Goal: Task Accomplishment & Management: Use online tool/utility

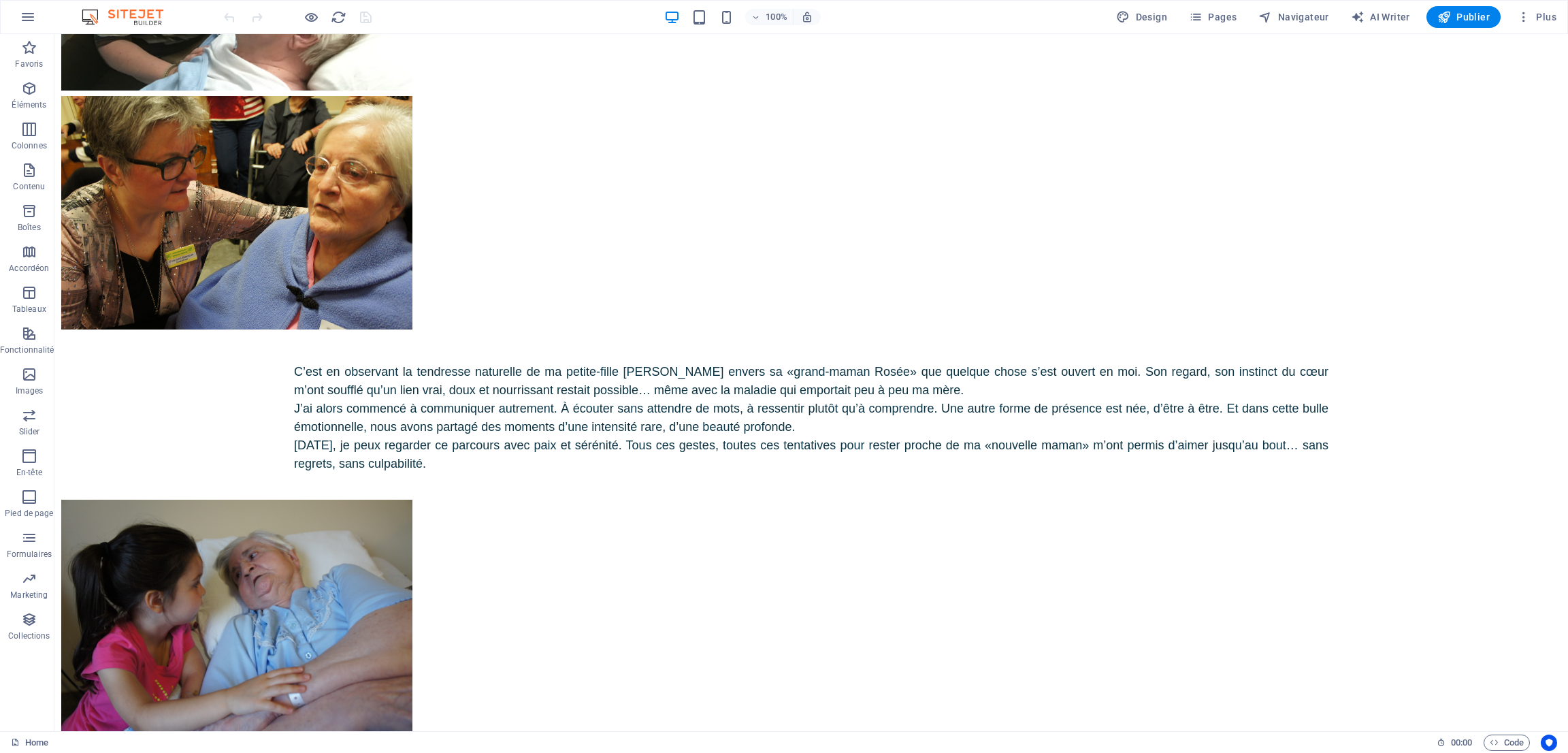
scroll to position [5909, 0]
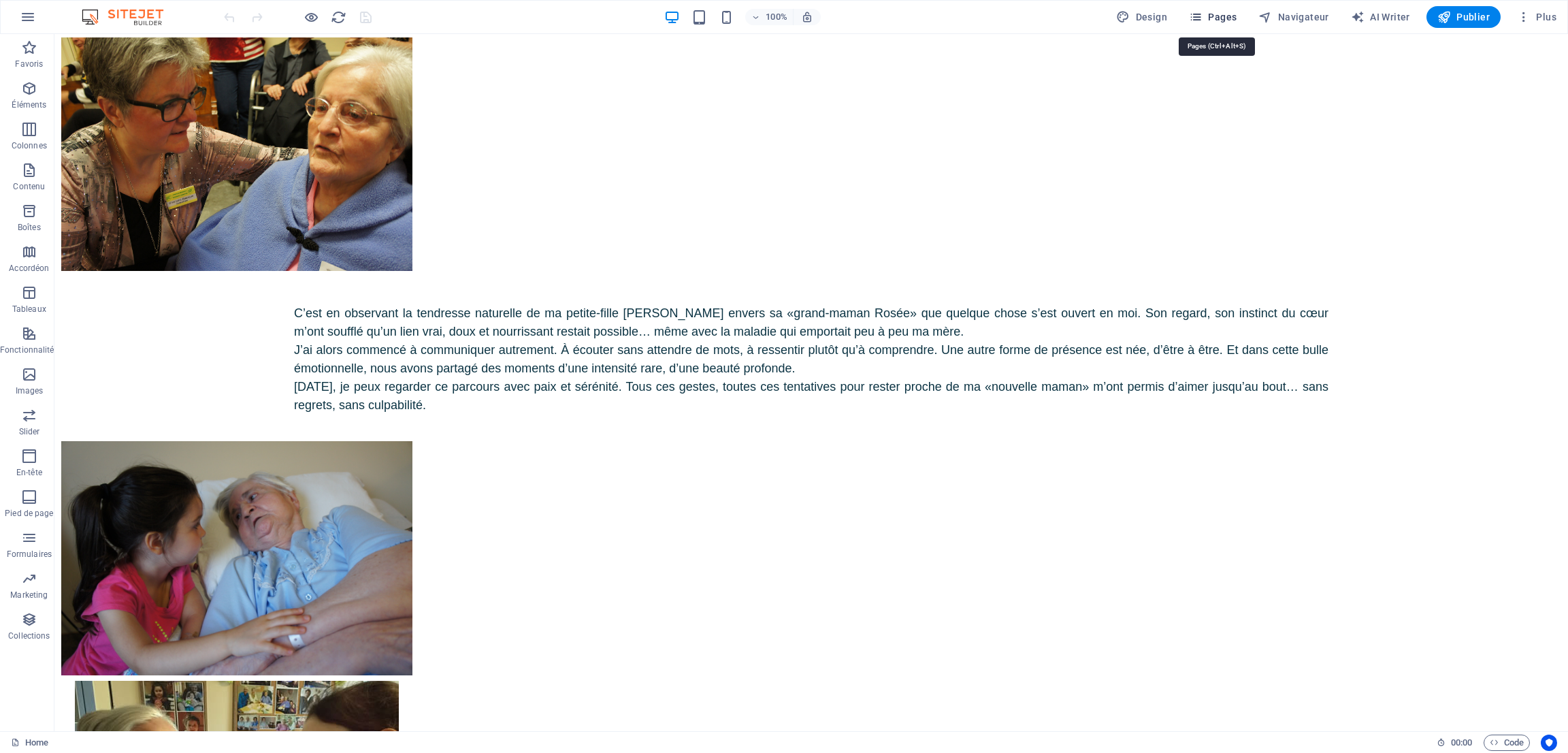
click at [1226, 13] on span "Pages" at bounding box center [1212, 16] width 48 height 13
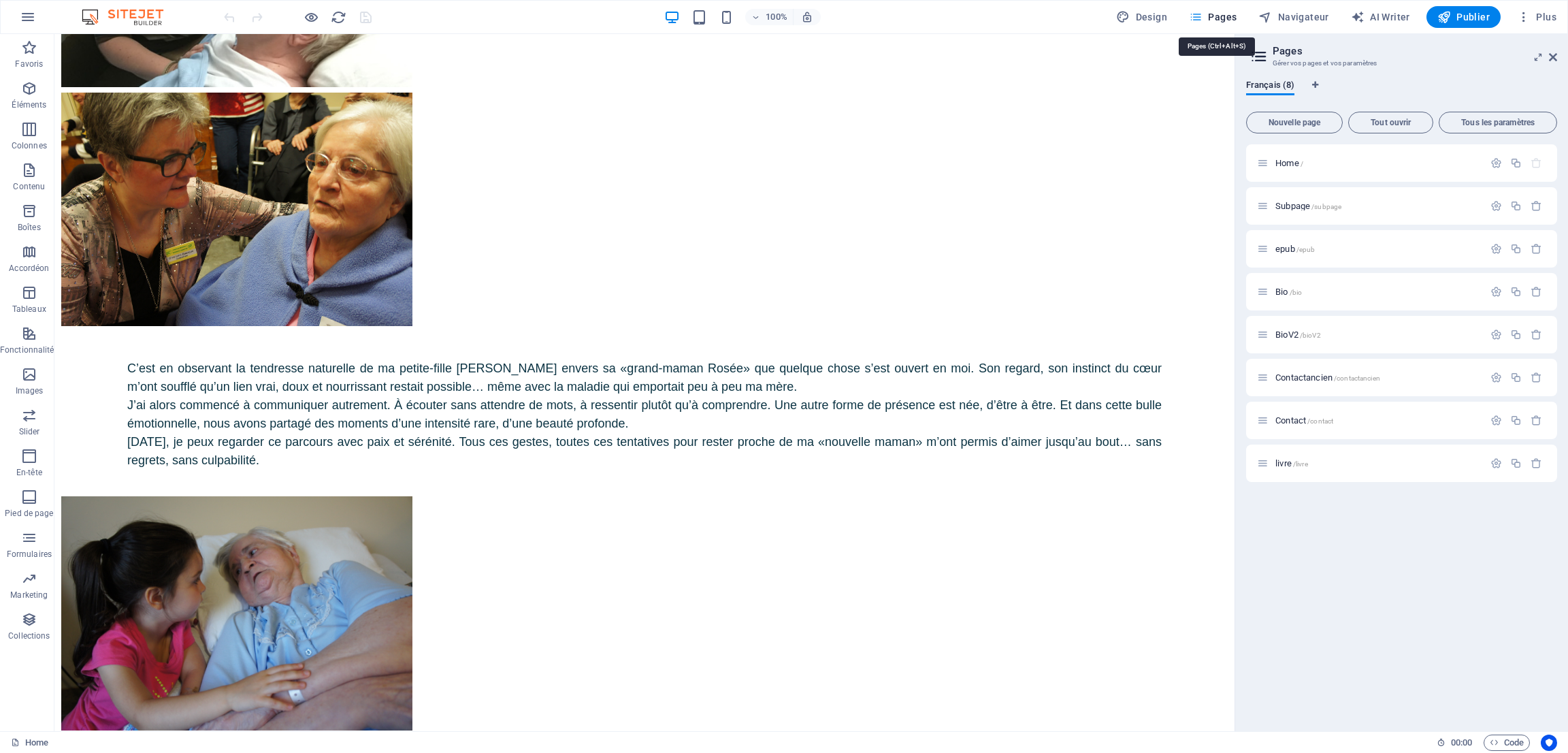
scroll to position [5928, 0]
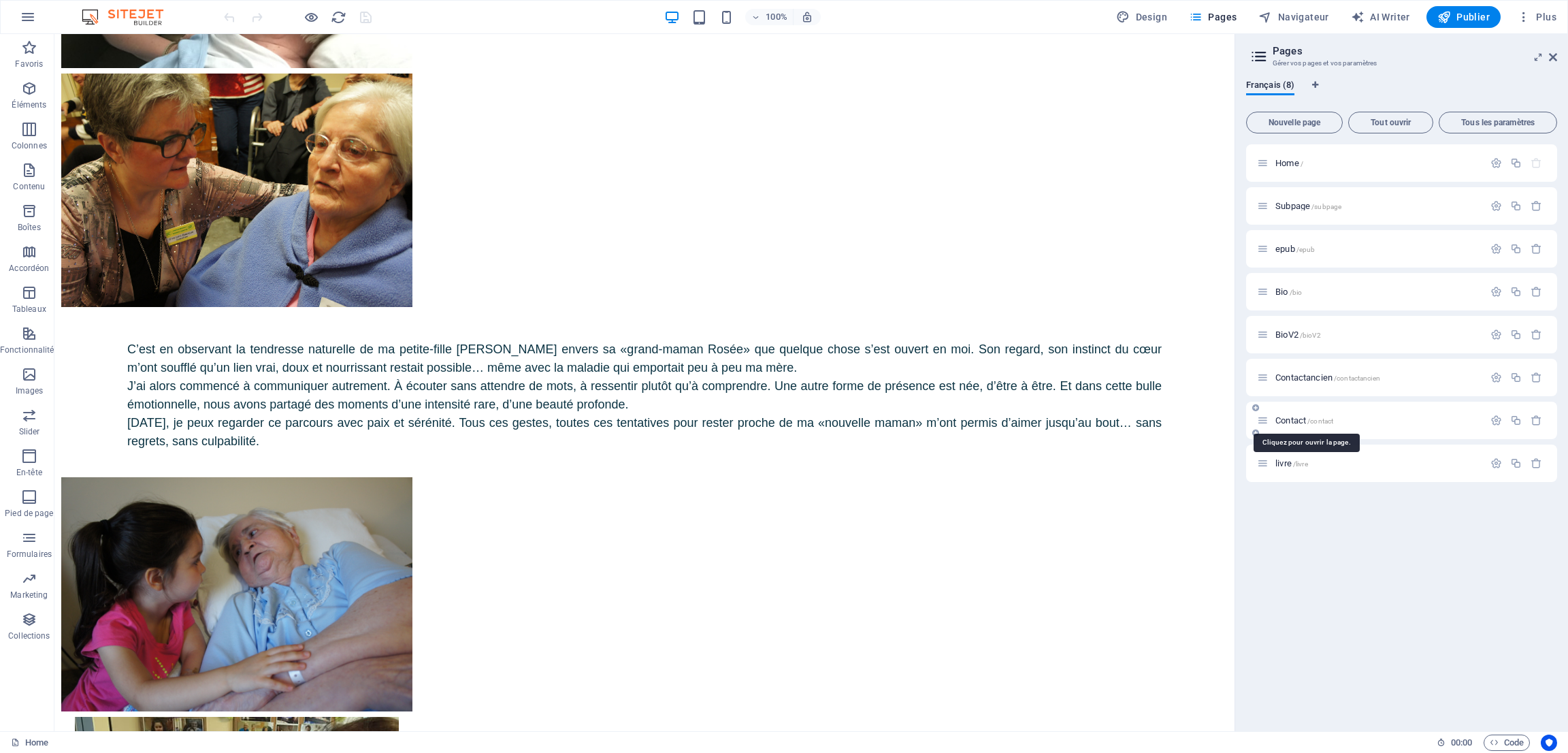
click at [1286, 418] on span "Contact /contact" at bounding box center [1305, 420] width 58 height 10
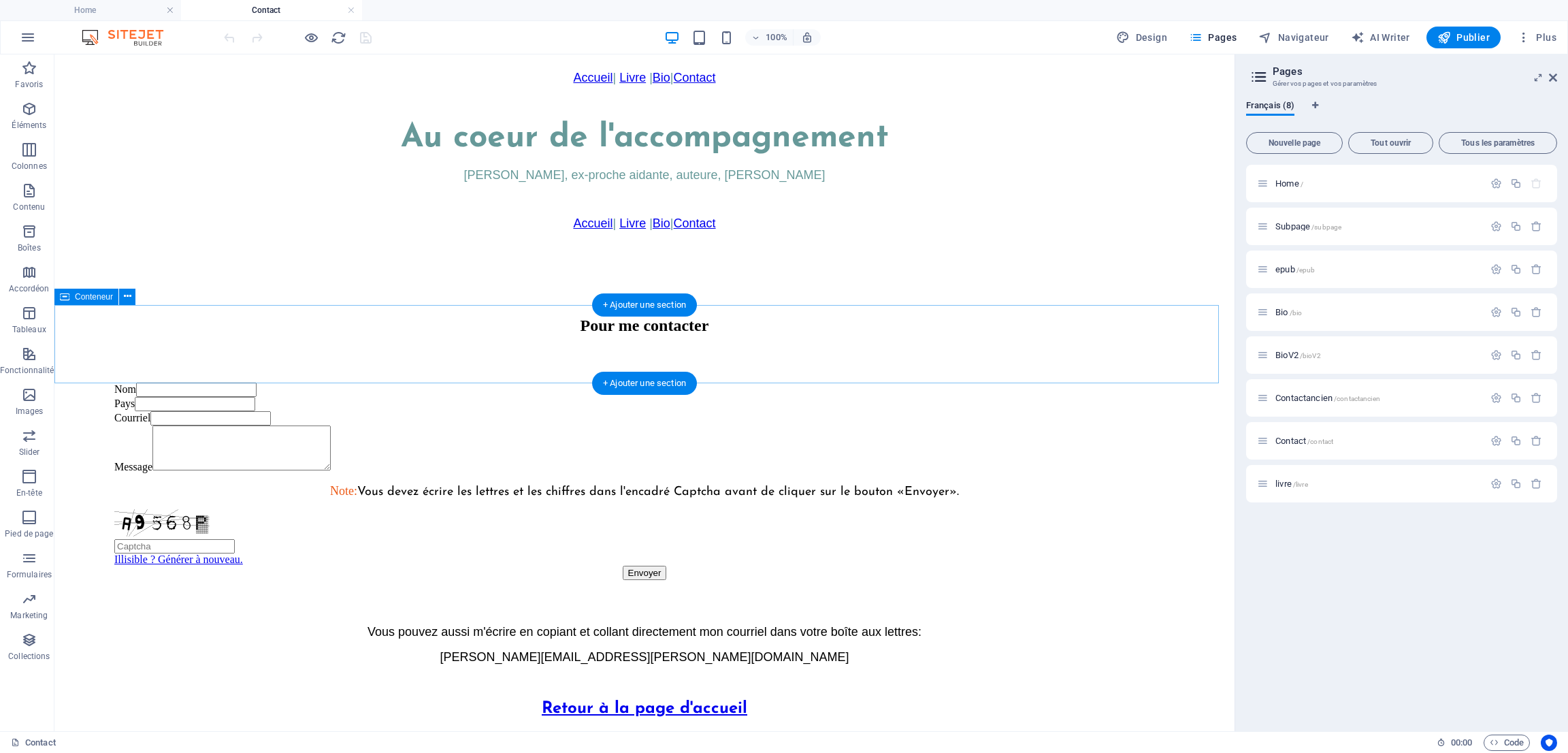
scroll to position [510, 0]
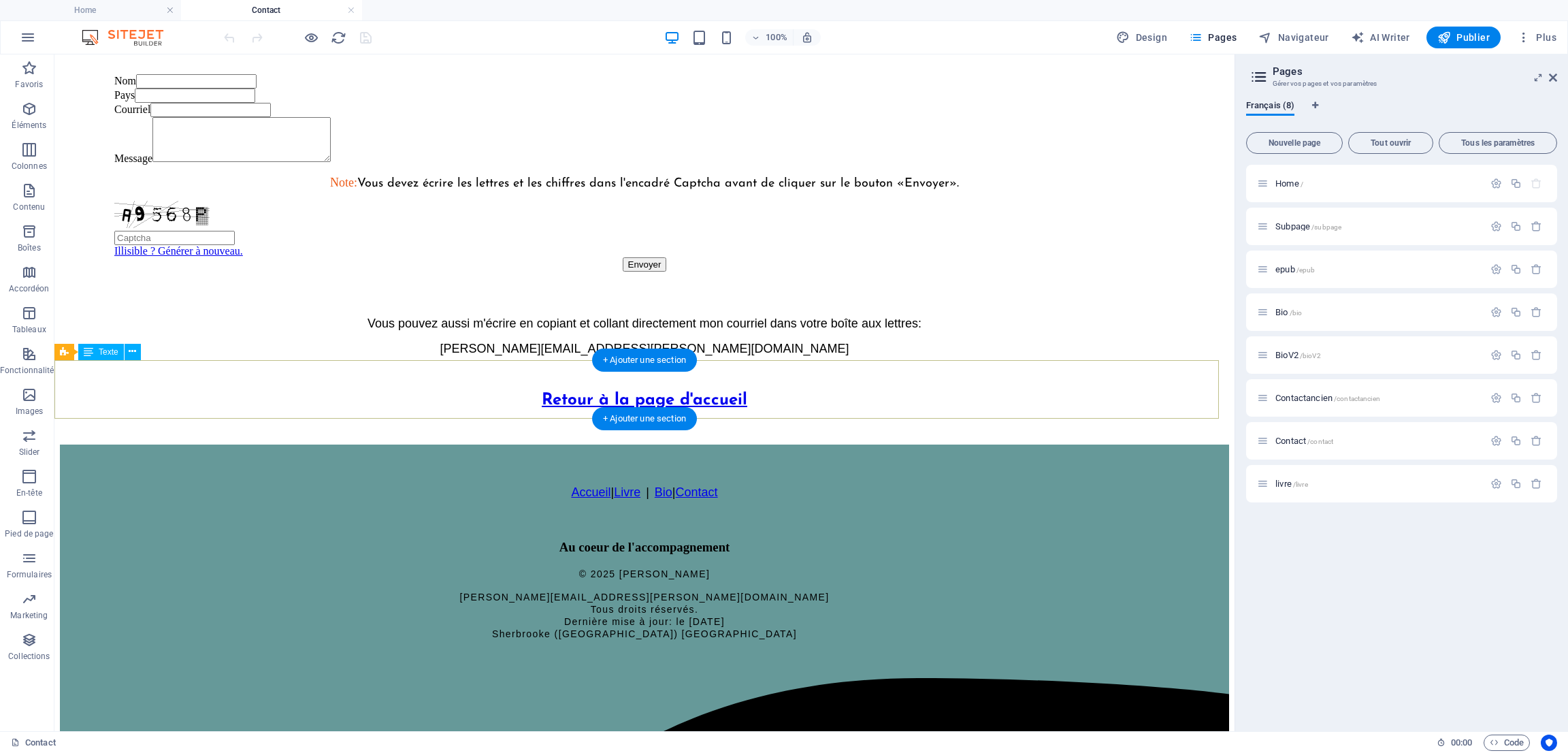
click at [661, 394] on div "Retour à la page d'accueil" at bounding box center [644, 400] width 1169 height 66
click at [654, 390] on div "Retour à la page d'accueil" at bounding box center [644, 400] width 1169 height 66
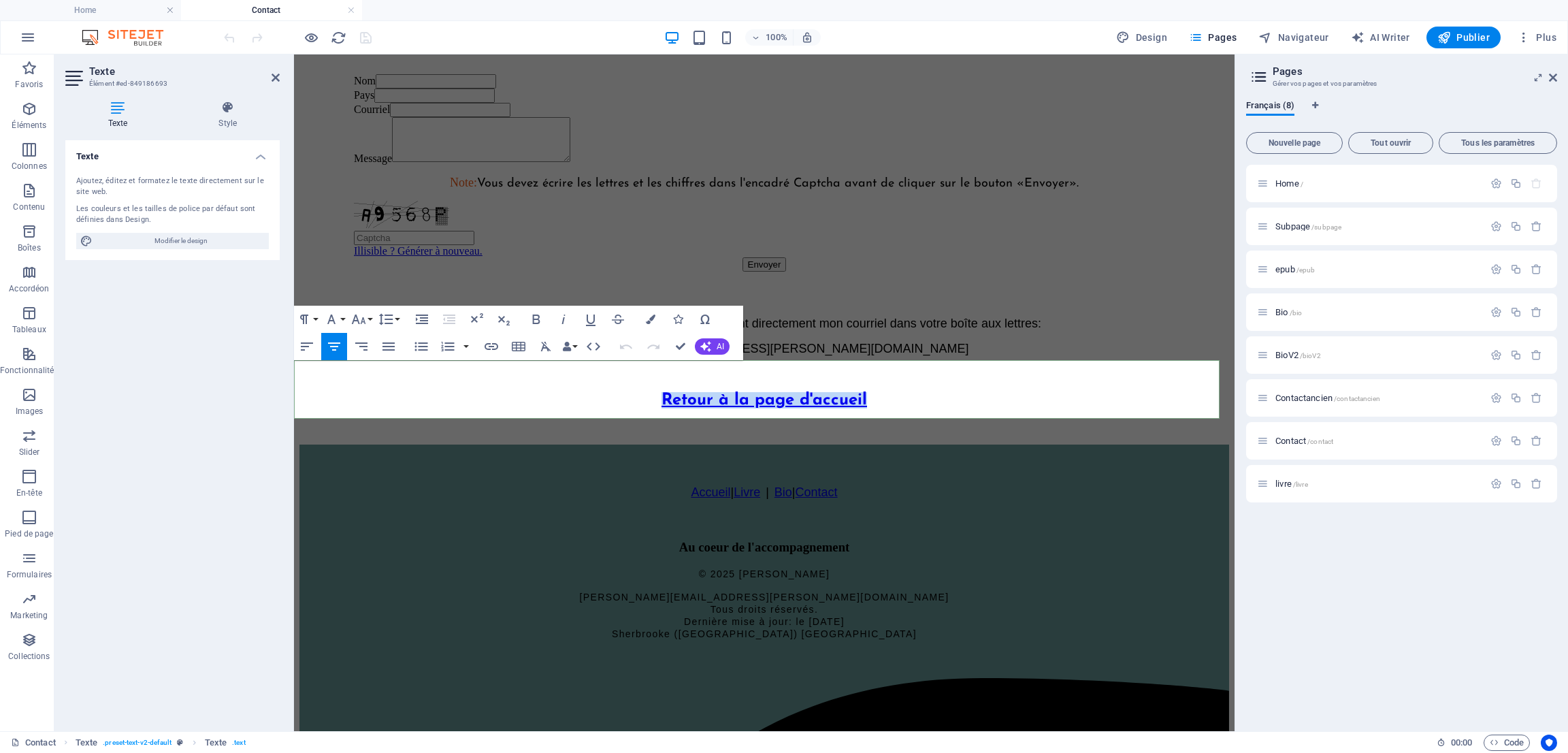
drag, startPoint x: 656, startPoint y: 389, endPoint x: 866, endPoint y: 392, distance: 210.0
click at [866, 392] on h3 "Retour à la page d'accueil" at bounding box center [764, 400] width 929 height 16
click at [491, 342] on icon "button" at bounding box center [491, 346] width 16 height 16
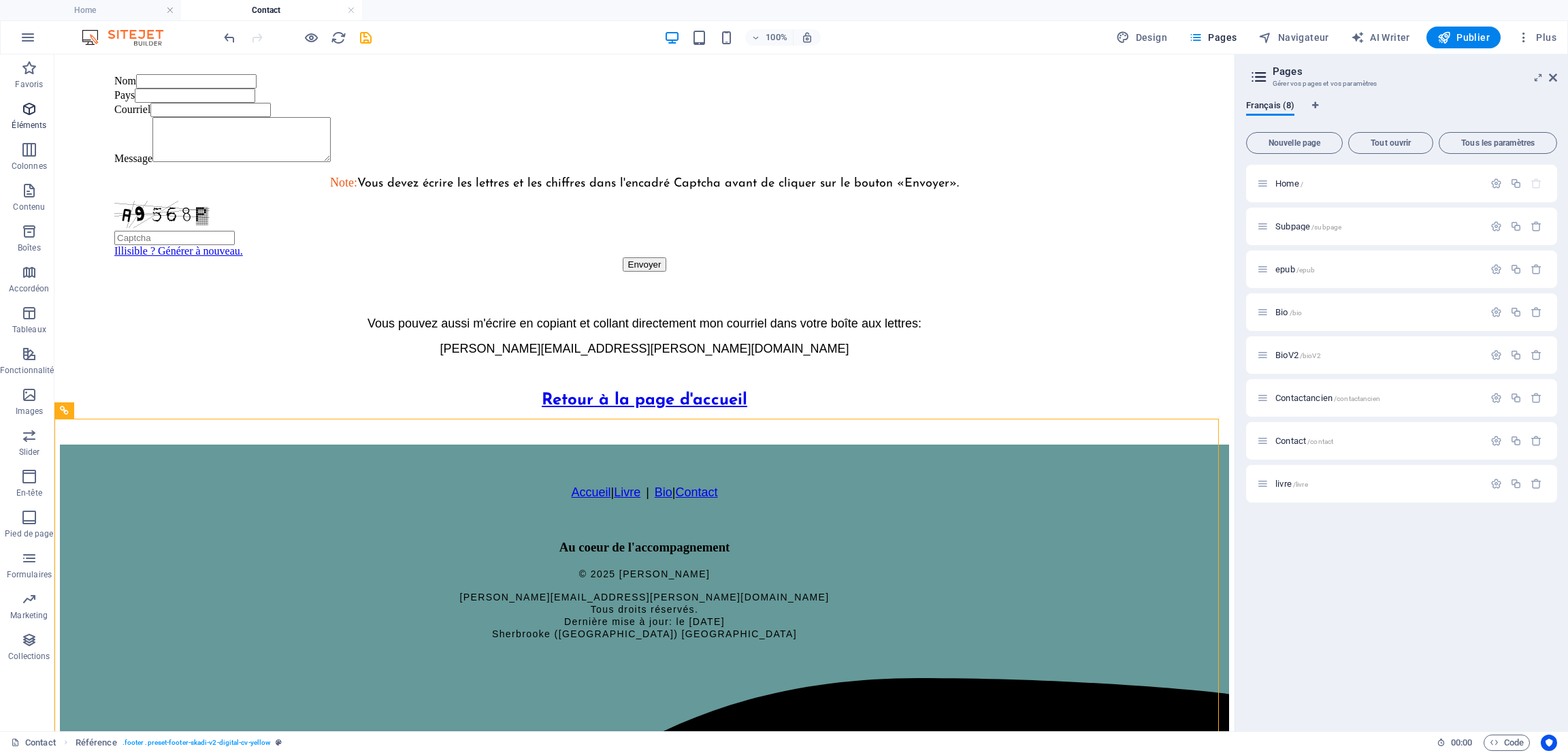
click at [29, 115] on icon "button" at bounding box center [29, 109] width 16 height 16
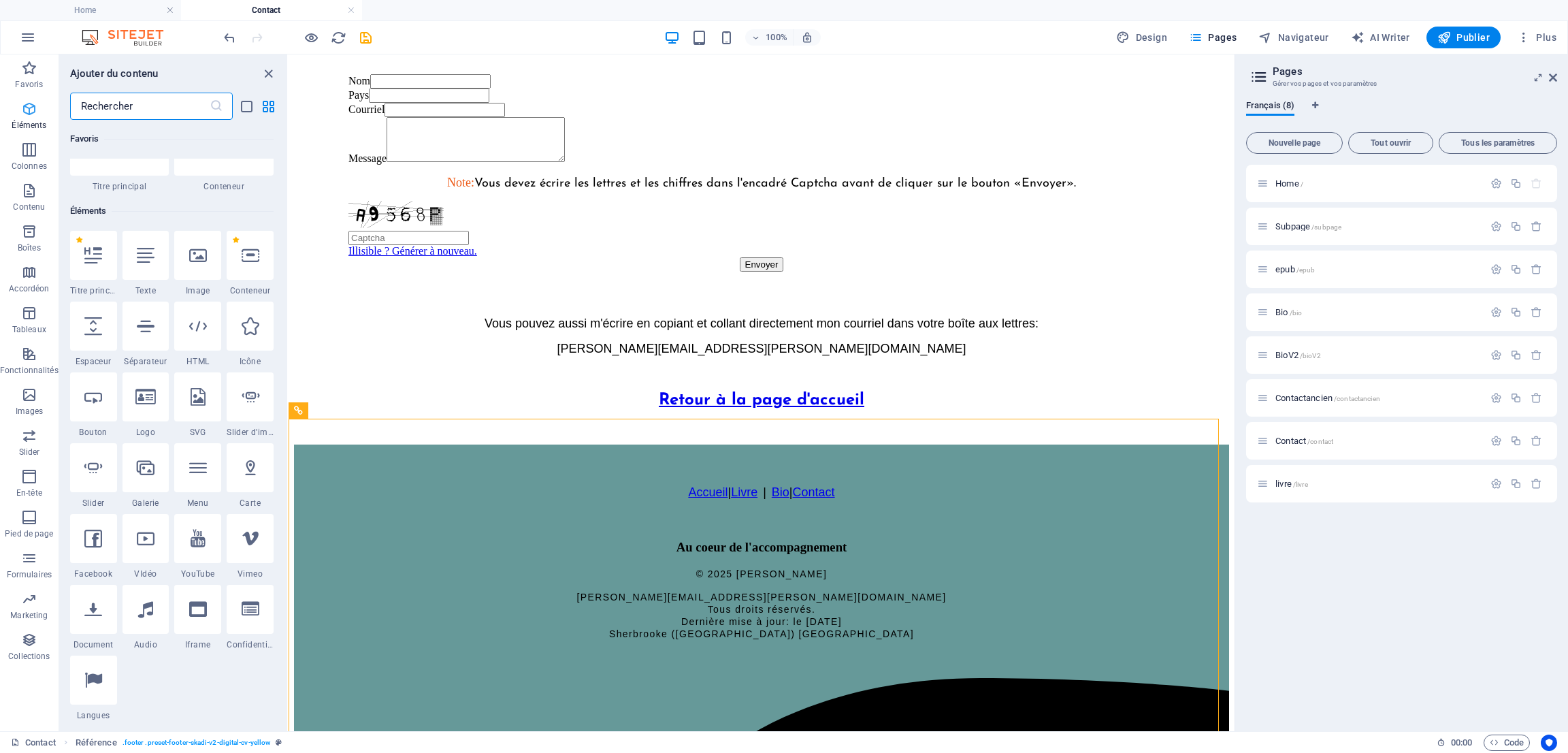
scroll to position [145, 0]
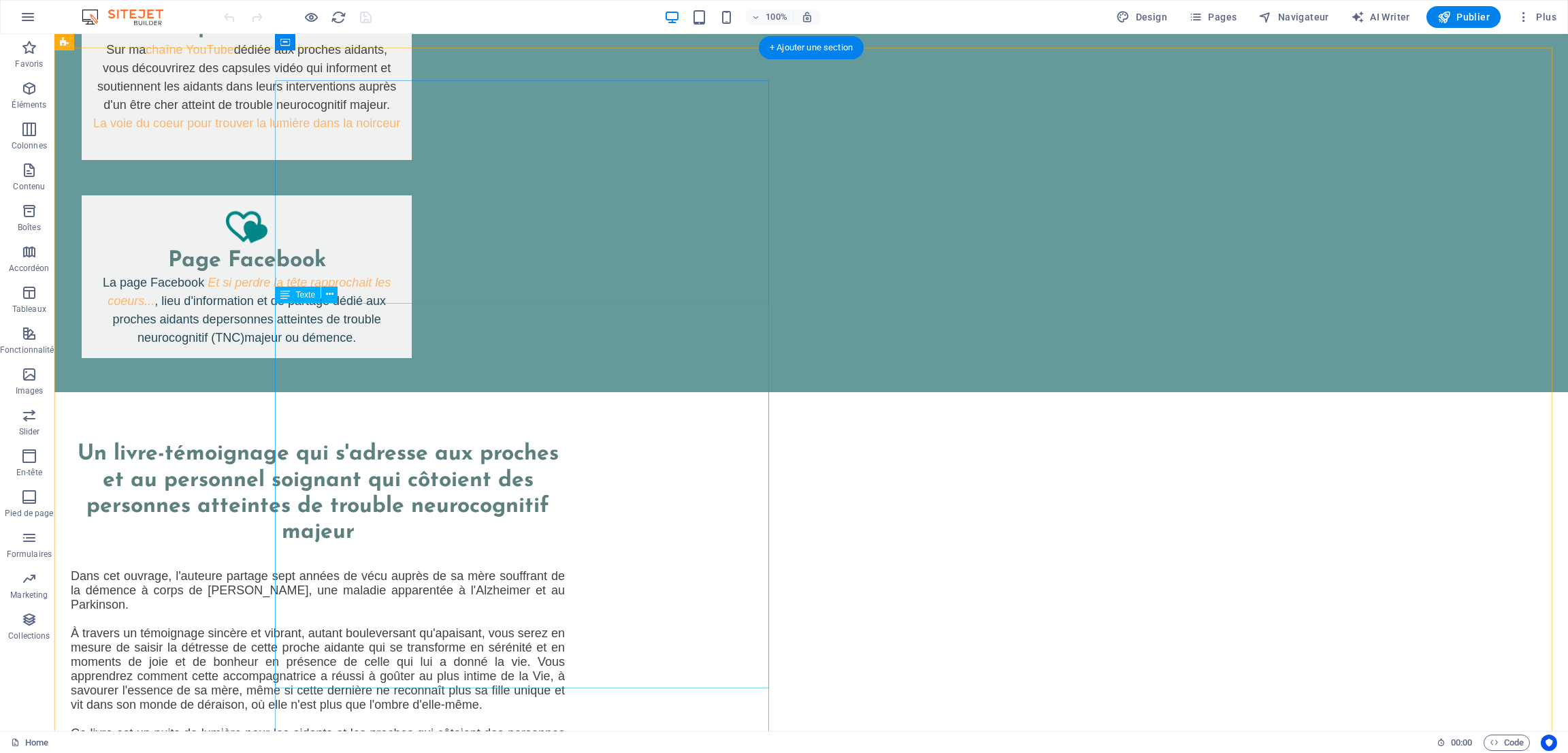
scroll to position [1020, 0]
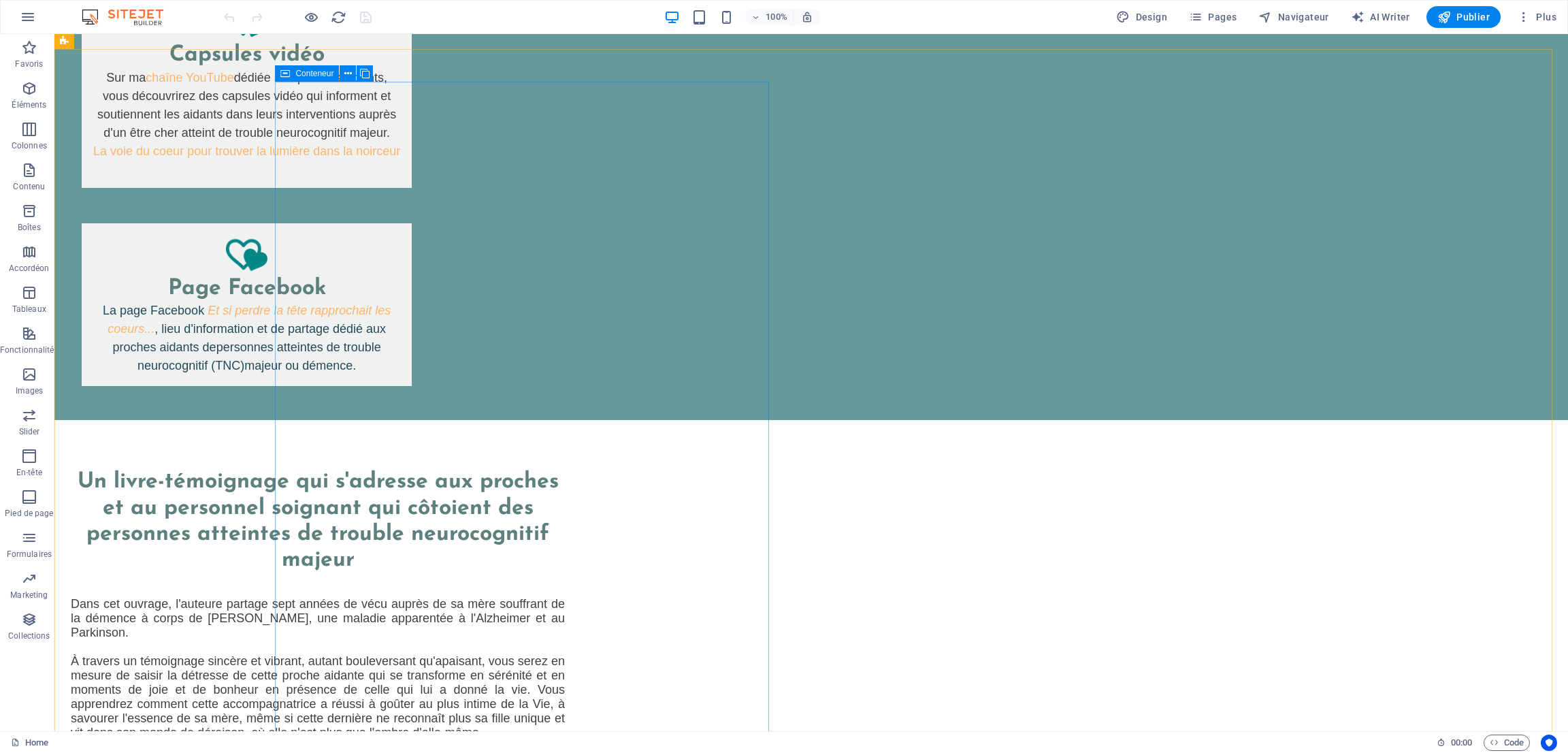
click at [313, 74] on span "Conteneur" at bounding box center [314, 74] width 38 height 8
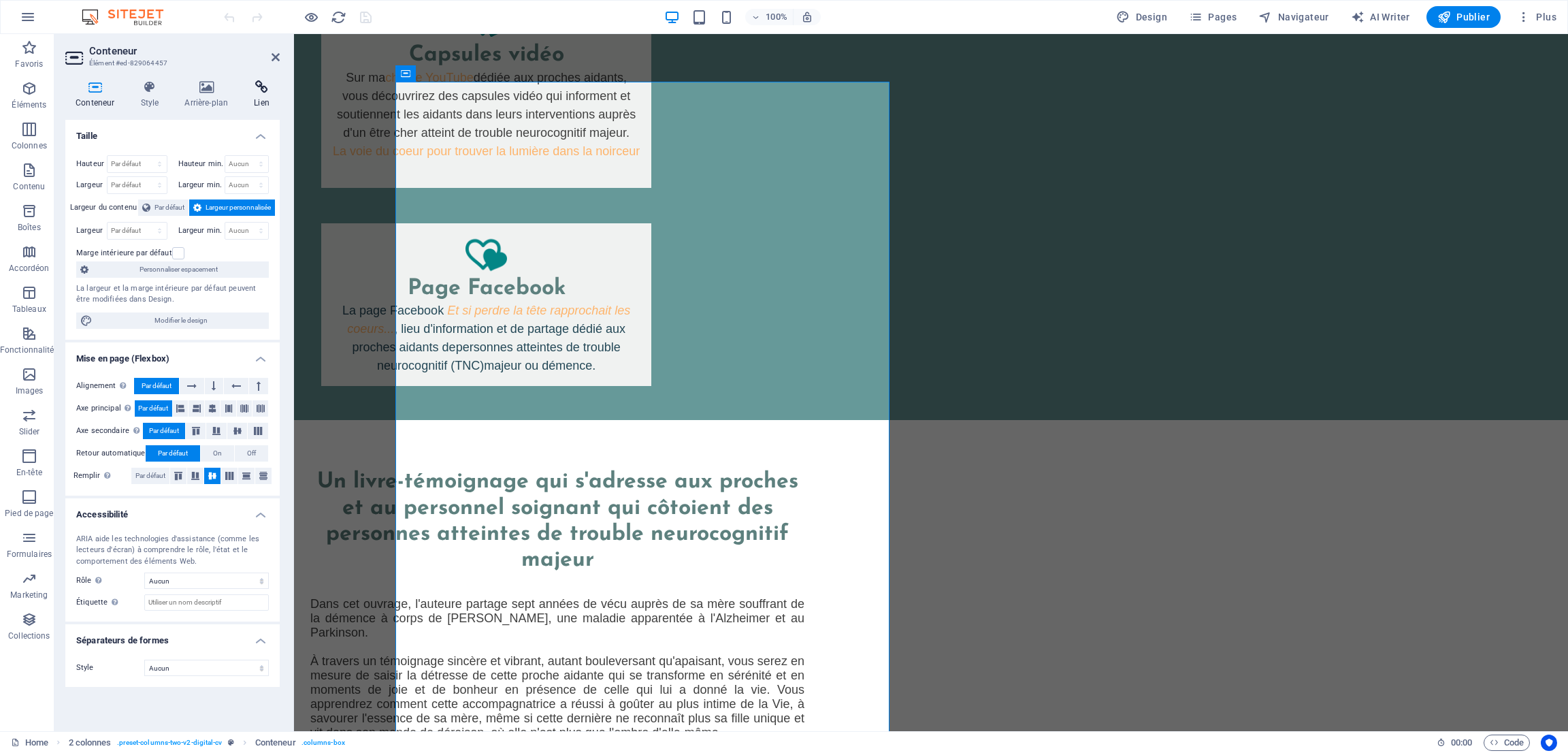
click at [262, 86] on icon at bounding box center [262, 86] width 36 height 13
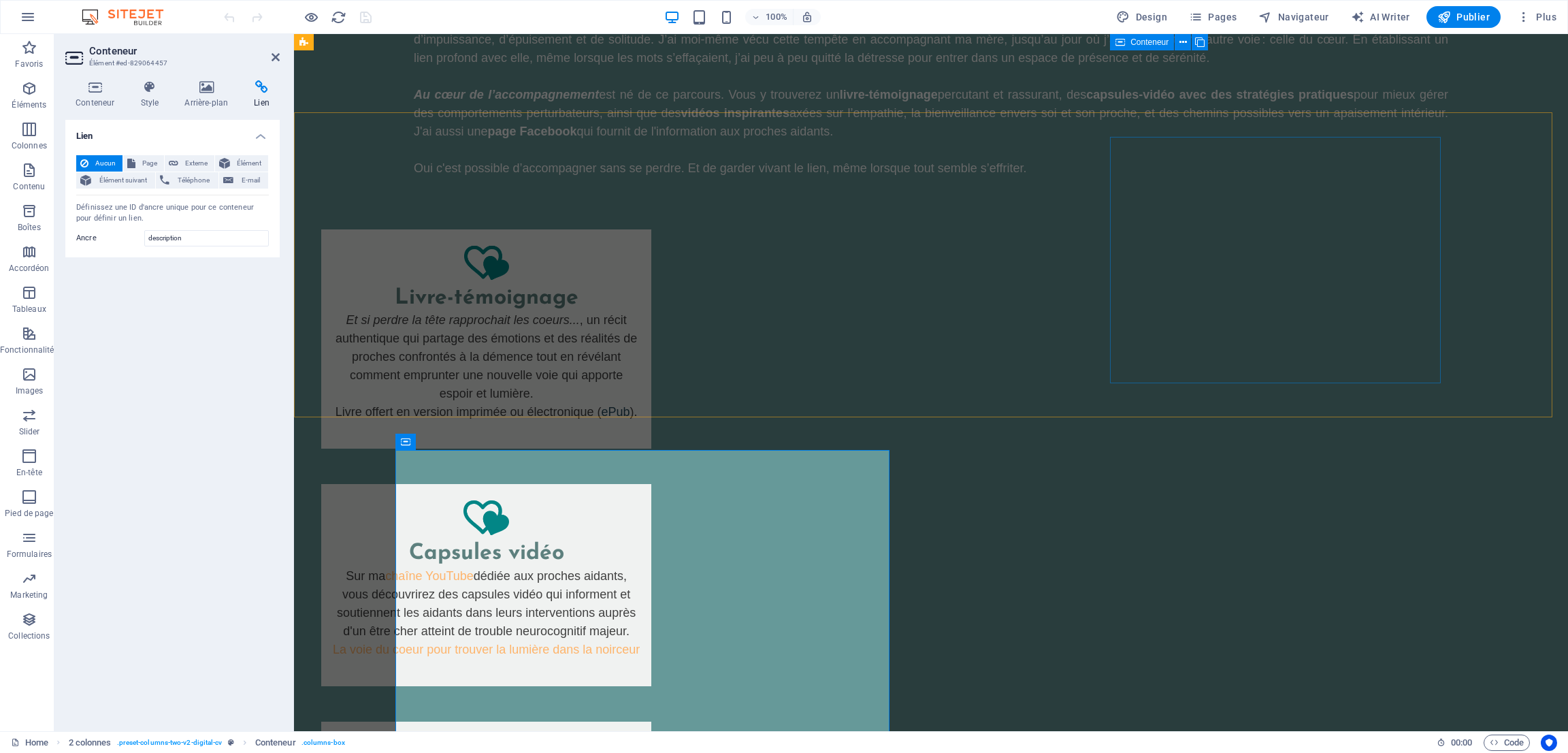
scroll to position [408, 0]
